Goal: Find contact information: Obtain details needed to contact an individual or organization

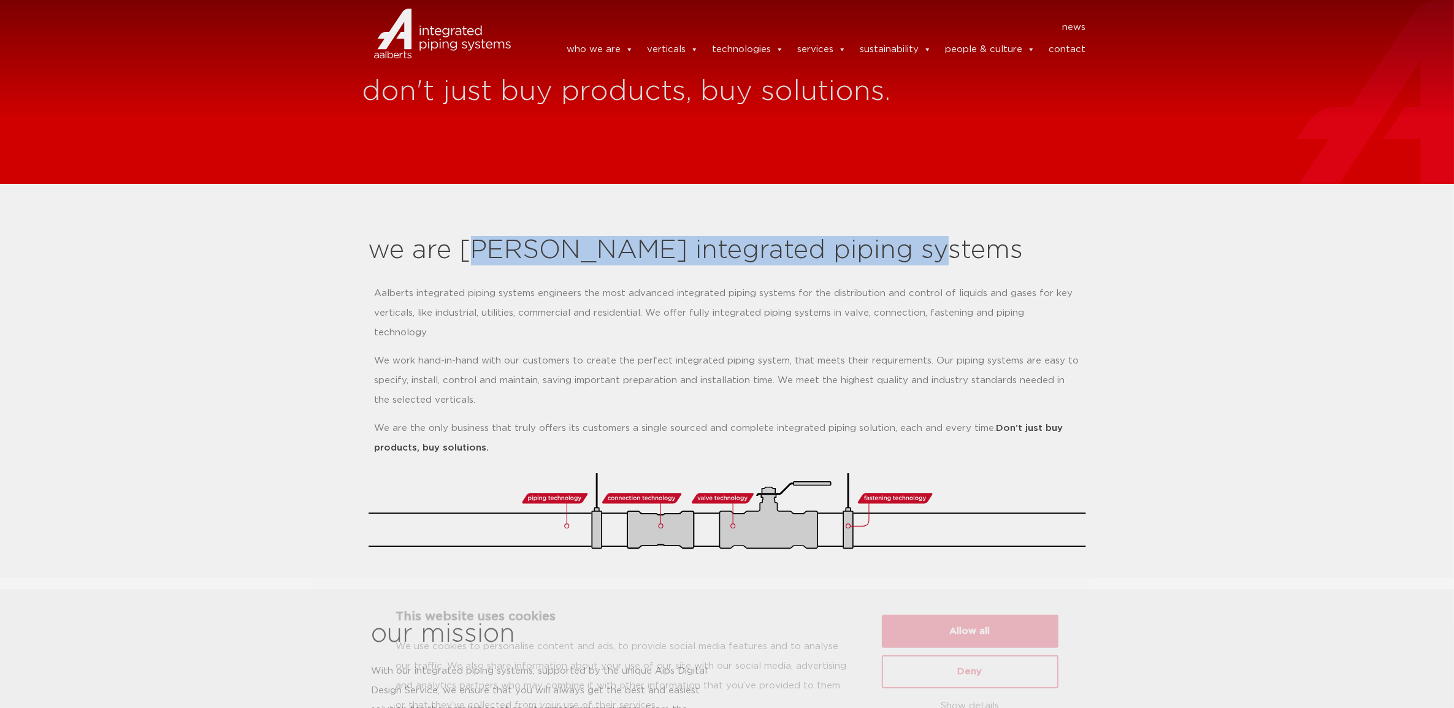
drag, startPoint x: 470, startPoint y: 255, endPoint x: 909, endPoint y: 247, distance: 438.4
click at [906, 249] on h2 "we are [PERSON_NAME] integrated piping systems" at bounding box center [726, 250] width 717 height 29
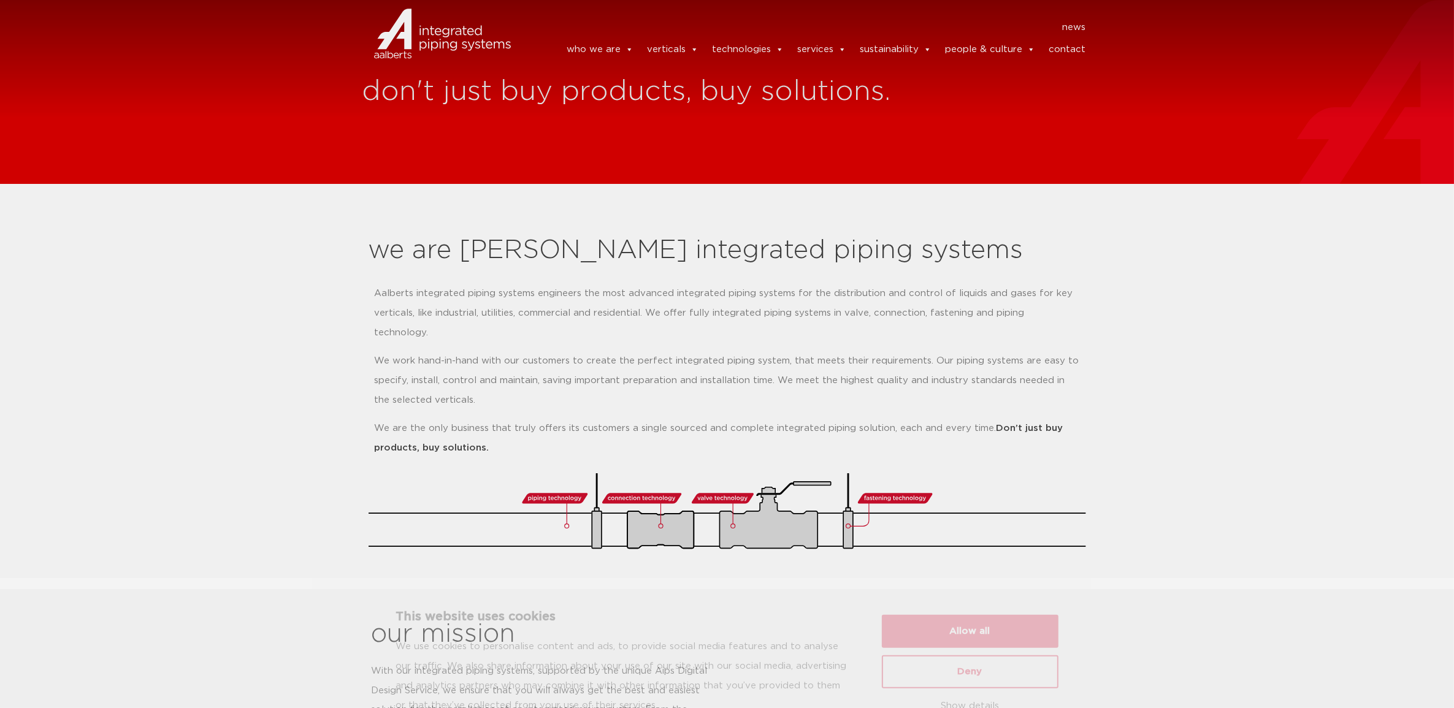
click at [467, 244] on h2 "we are [PERSON_NAME] integrated piping systems" at bounding box center [726, 250] width 717 height 29
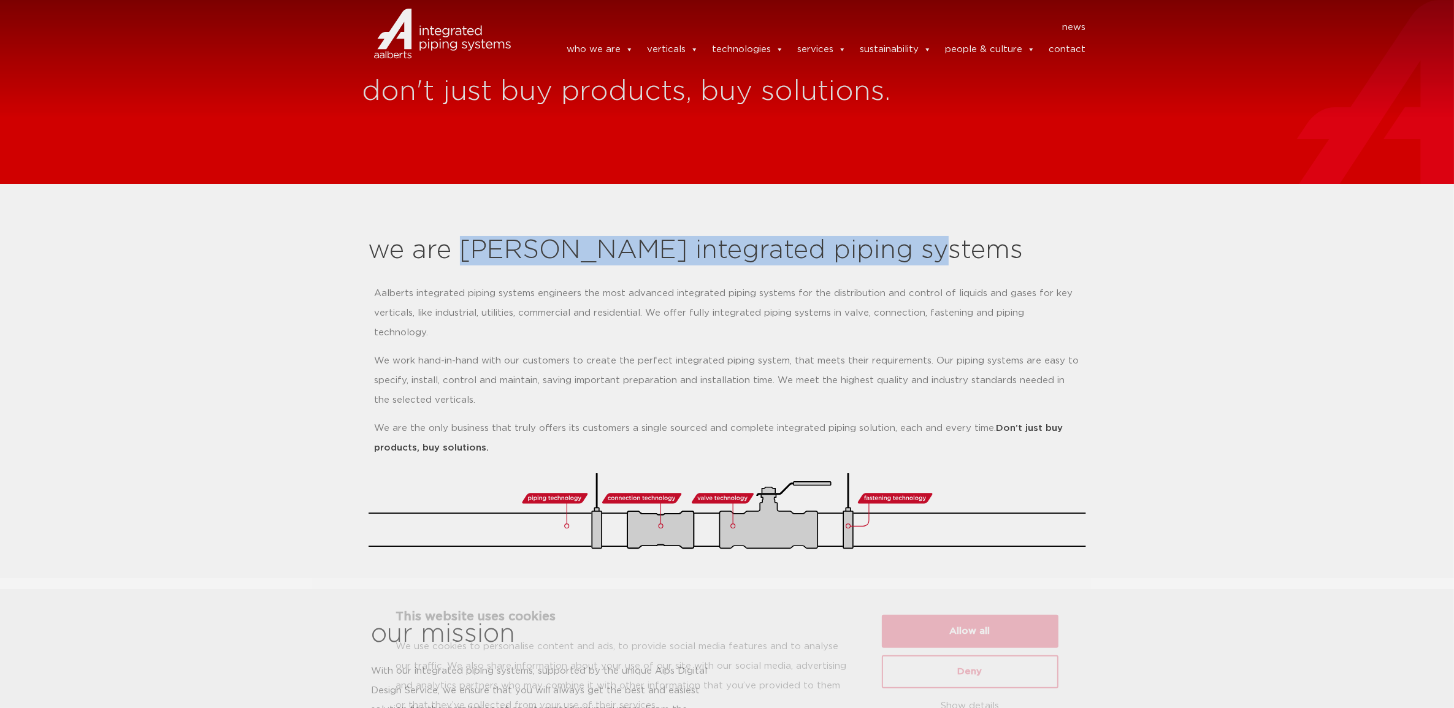
drag, startPoint x: 465, startPoint y: 251, endPoint x: 902, endPoint y: 256, distance: 437.1
click at [902, 256] on h2 "we are [PERSON_NAME] integrated piping systems" at bounding box center [726, 250] width 717 height 29
copy h2 "[PERSON_NAME] integrated piping systems"
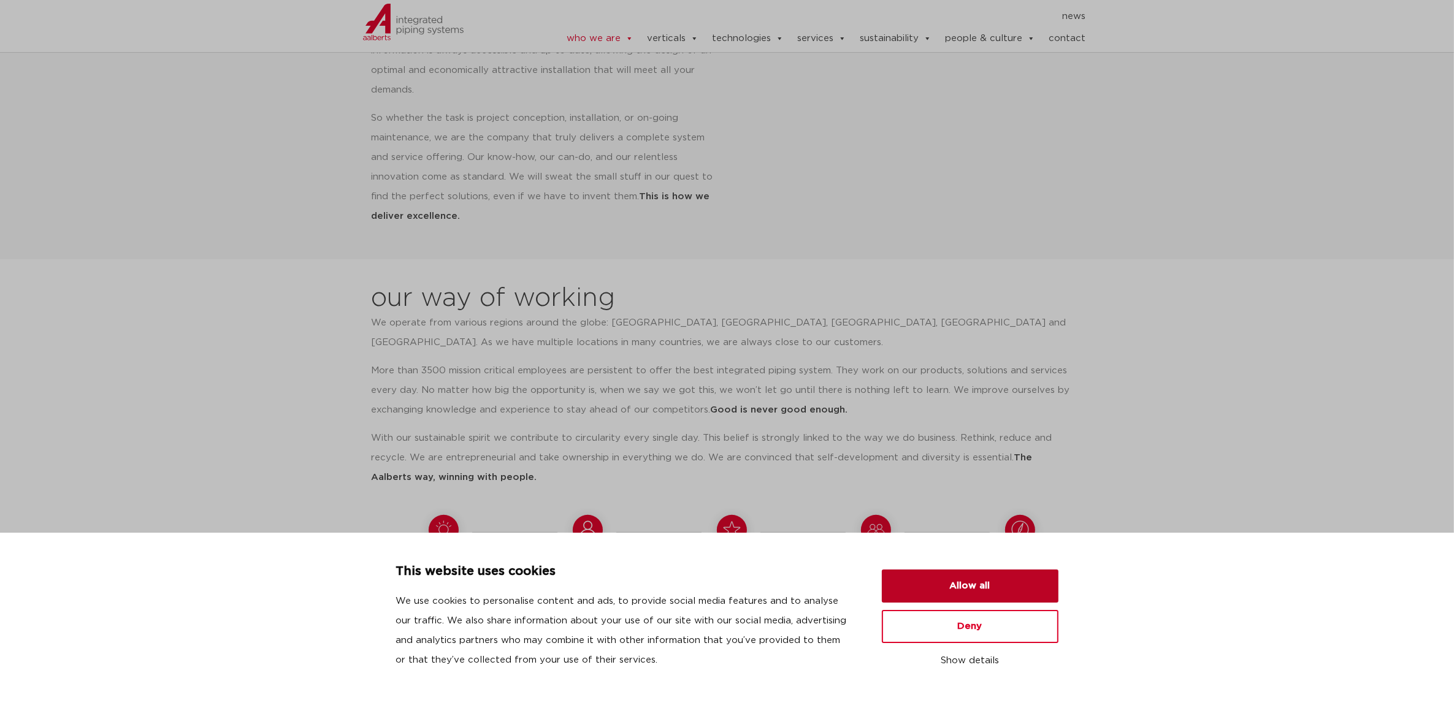
drag, startPoint x: 1009, startPoint y: 598, endPoint x: 1034, endPoint y: 572, distance: 36.0
click at [1009, 599] on button "Allow all" at bounding box center [970, 586] width 177 height 33
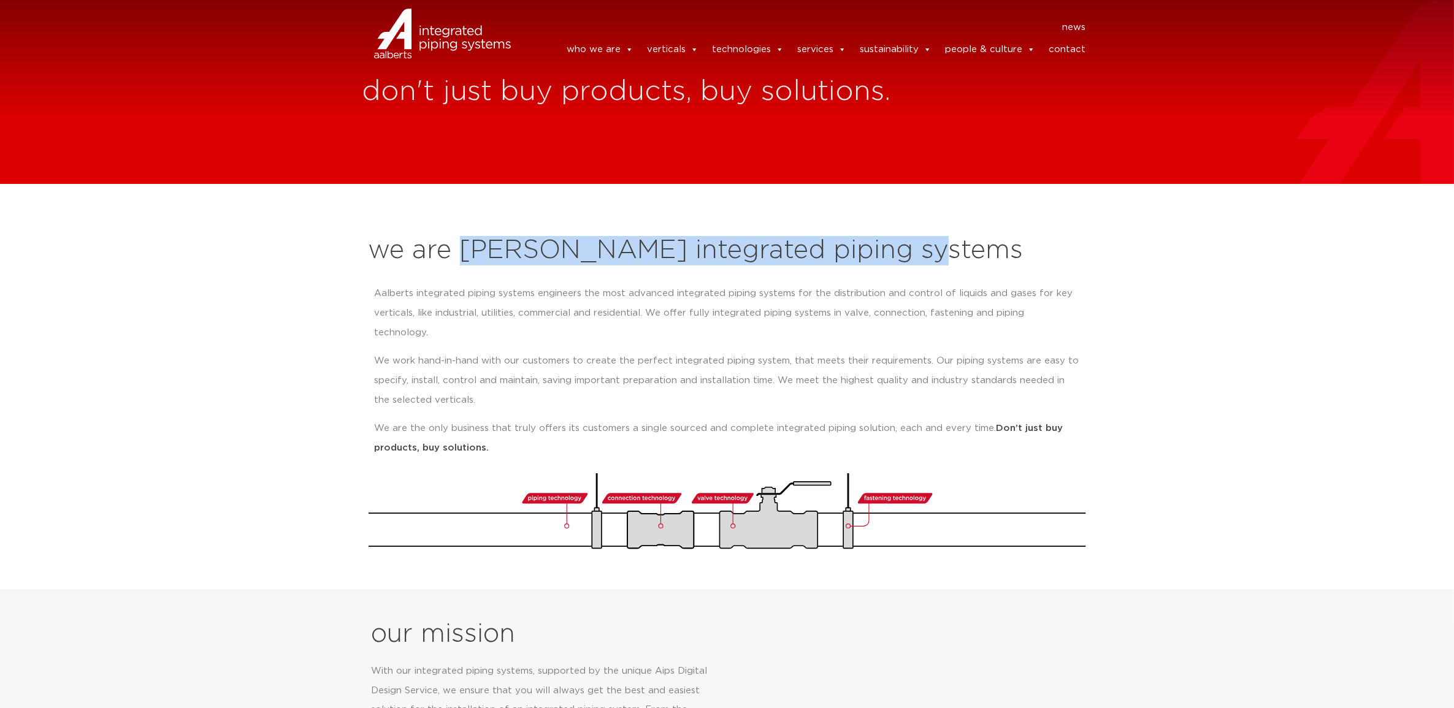
click at [1058, 52] on link "contact" at bounding box center [1066, 49] width 37 height 25
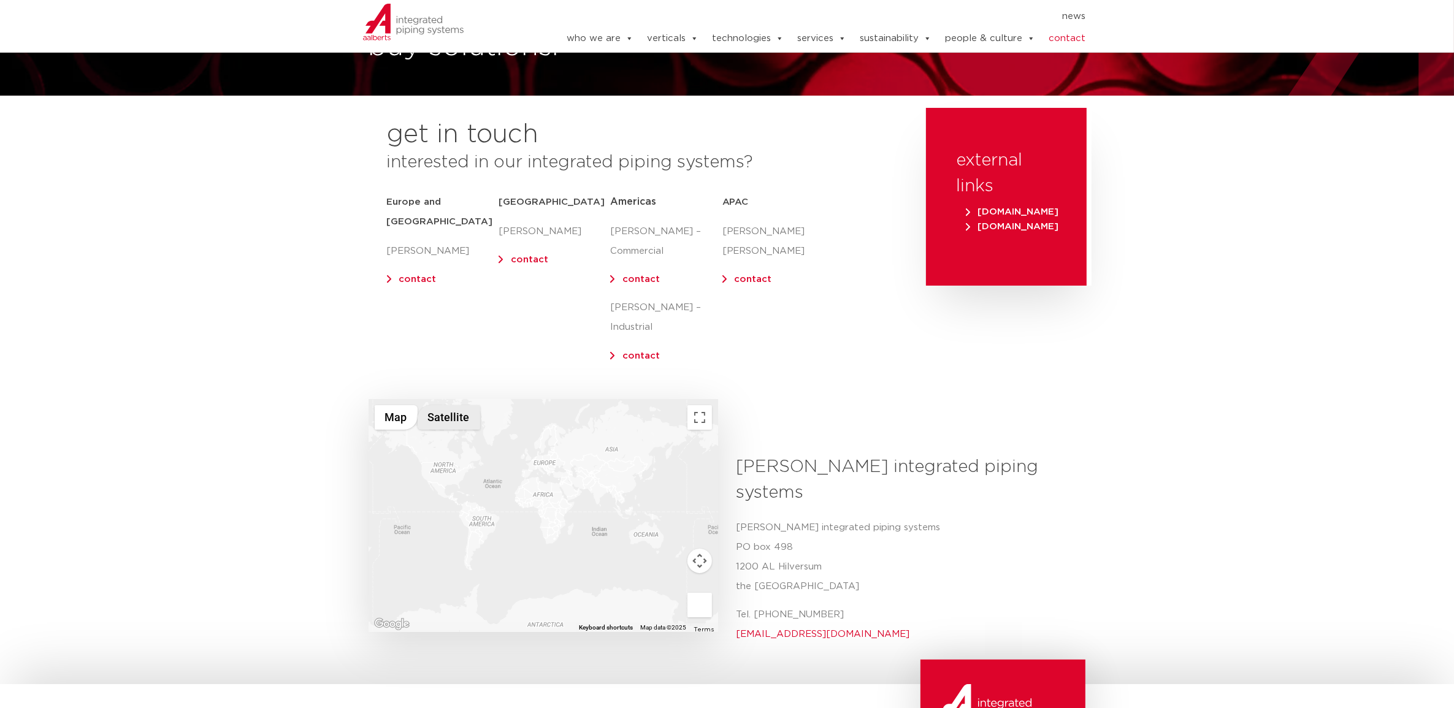
scroll to position [77, 0]
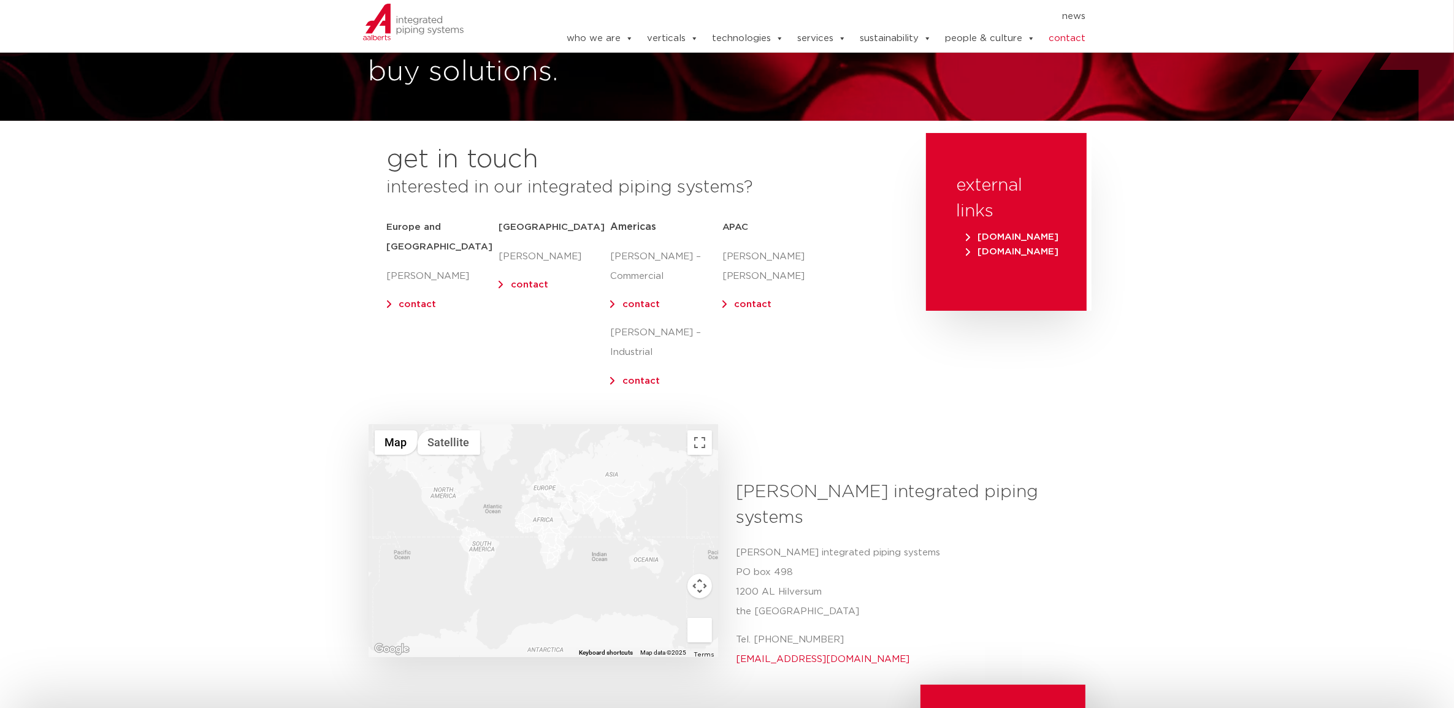
click at [415, 300] on link "contact" at bounding box center [417, 304] width 37 height 9
